Goal: Find specific page/section: Find specific page/section

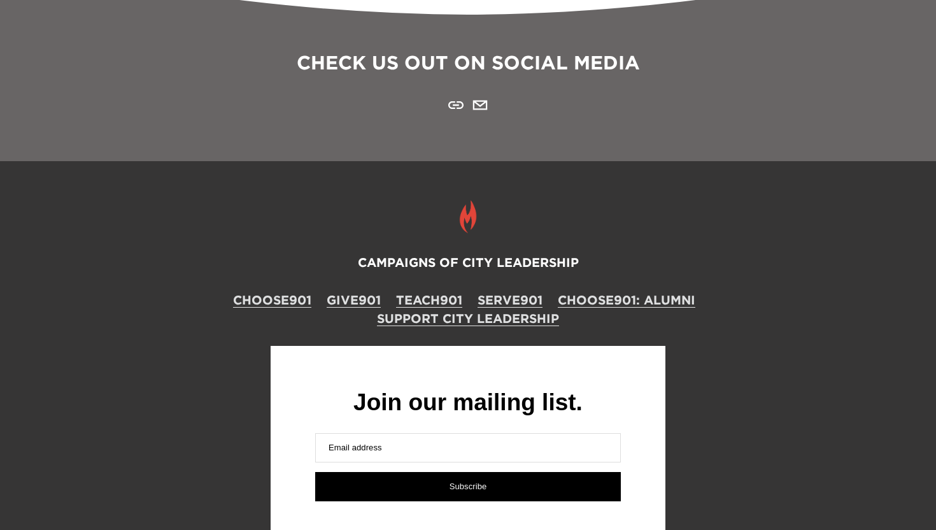
scroll to position [1282, 0]
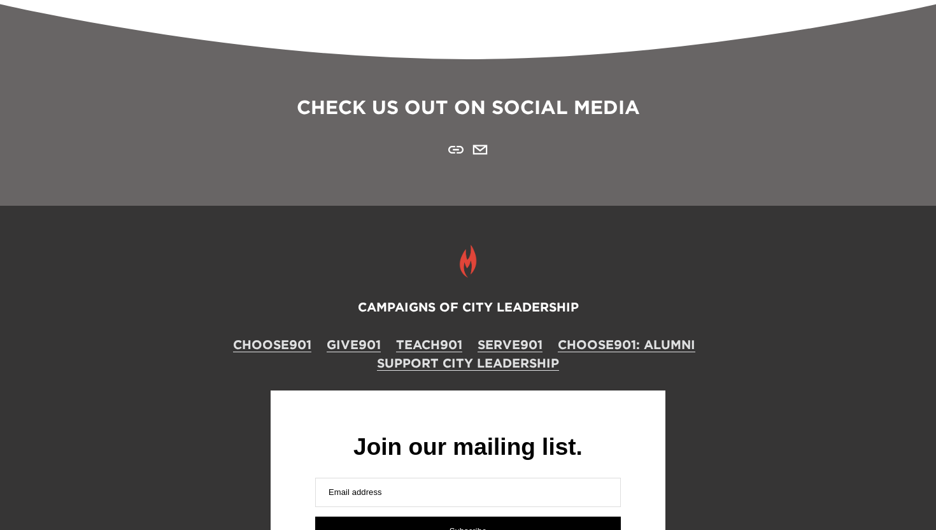
click at [456, 147] on use "URL" at bounding box center [455, 150] width 15 height 8
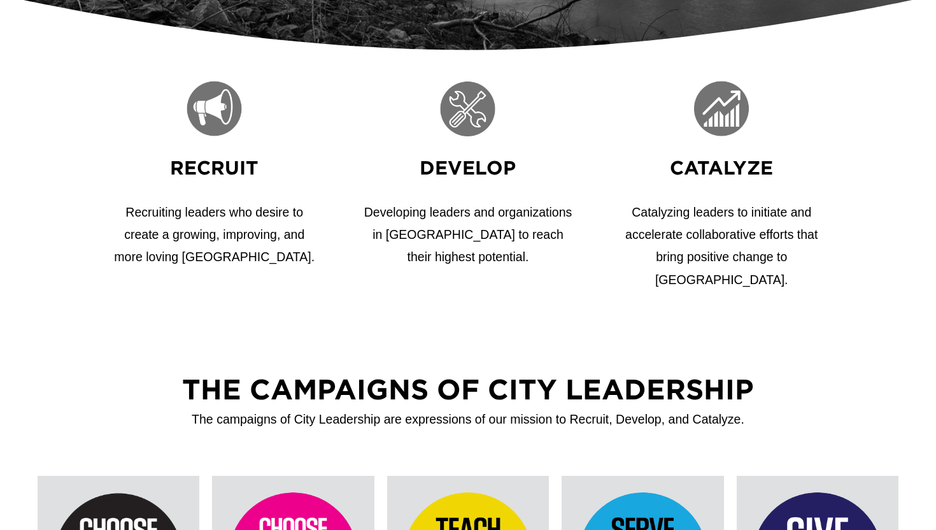
scroll to position [0, 0]
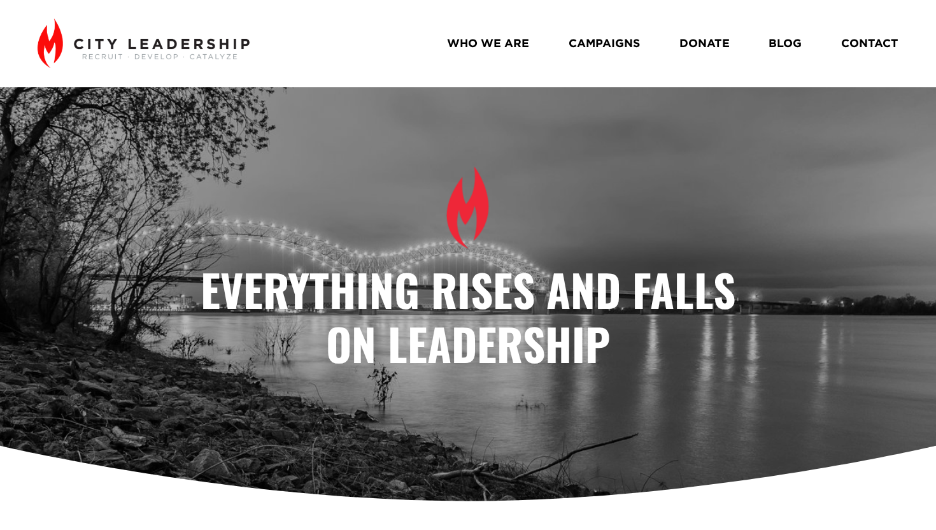
click at [494, 46] on link "WHO WE ARE" at bounding box center [488, 43] width 82 height 23
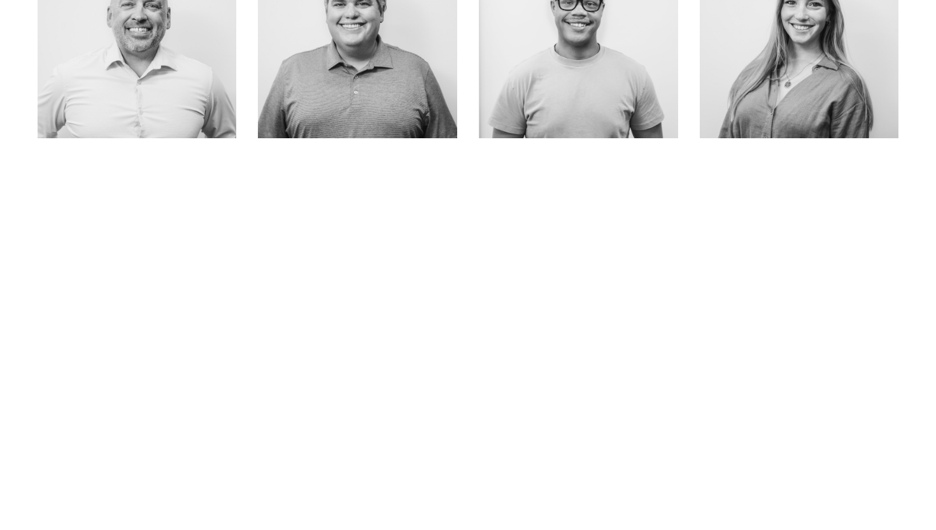
scroll to position [626, 0]
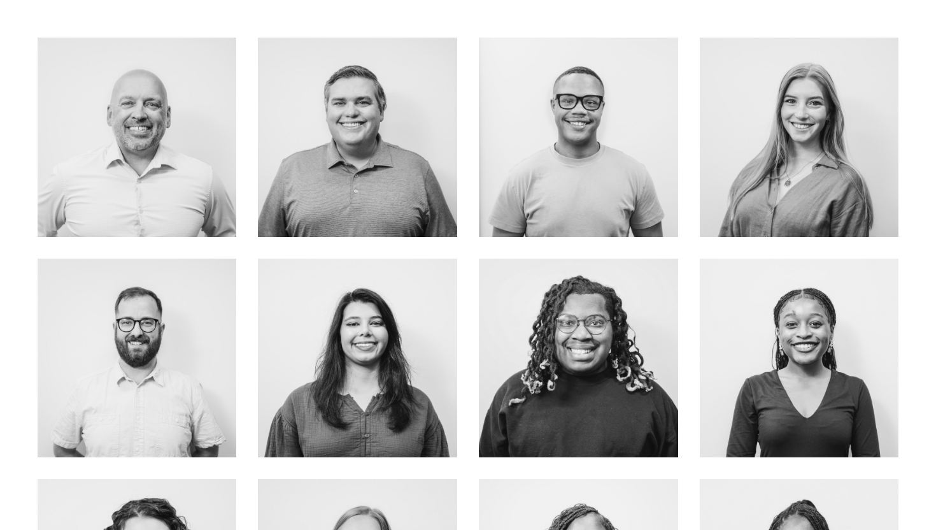
click at [573, 148] on link "about me" at bounding box center [578, 165] width 101 height 34
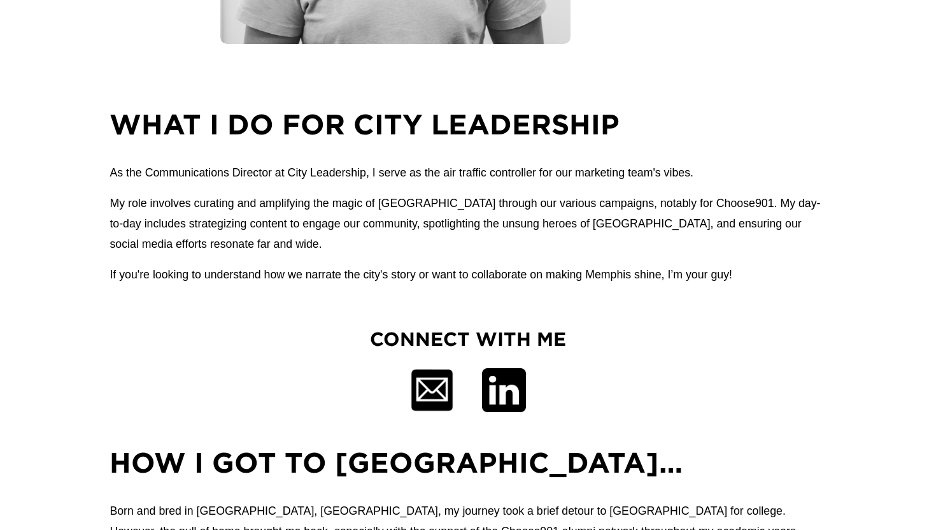
scroll to position [502, 0]
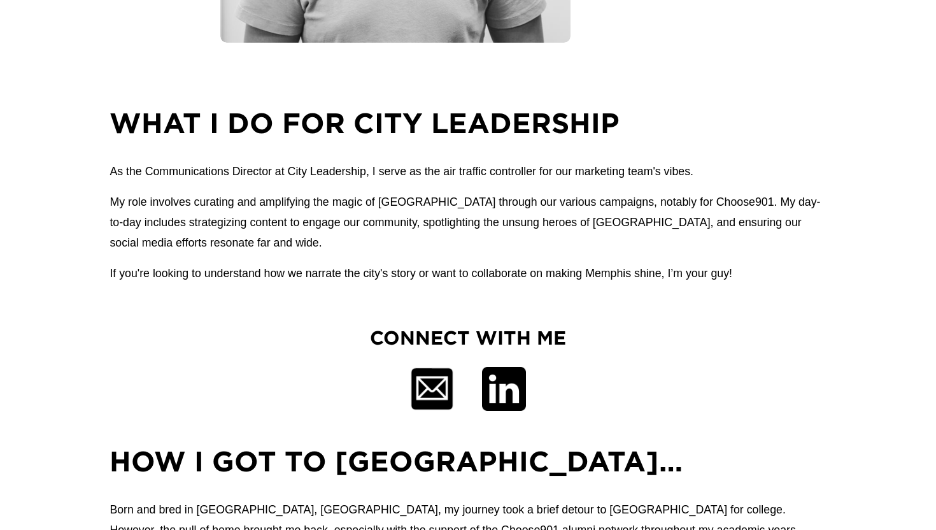
click at [502, 395] on div at bounding box center [504, 389] width 44 height 44
